Goal: Find contact information: Find contact information

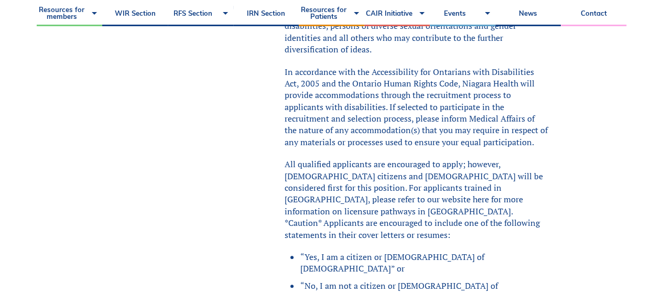
scroll to position [2344, 0]
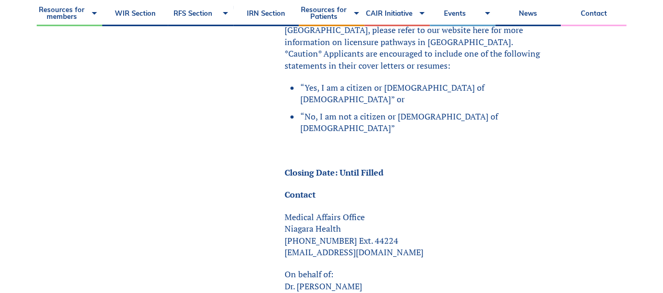
copy p "Dr. [PERSON_NAME]"
